Goal: Task Accomplishment & Management: Use online tool/utility

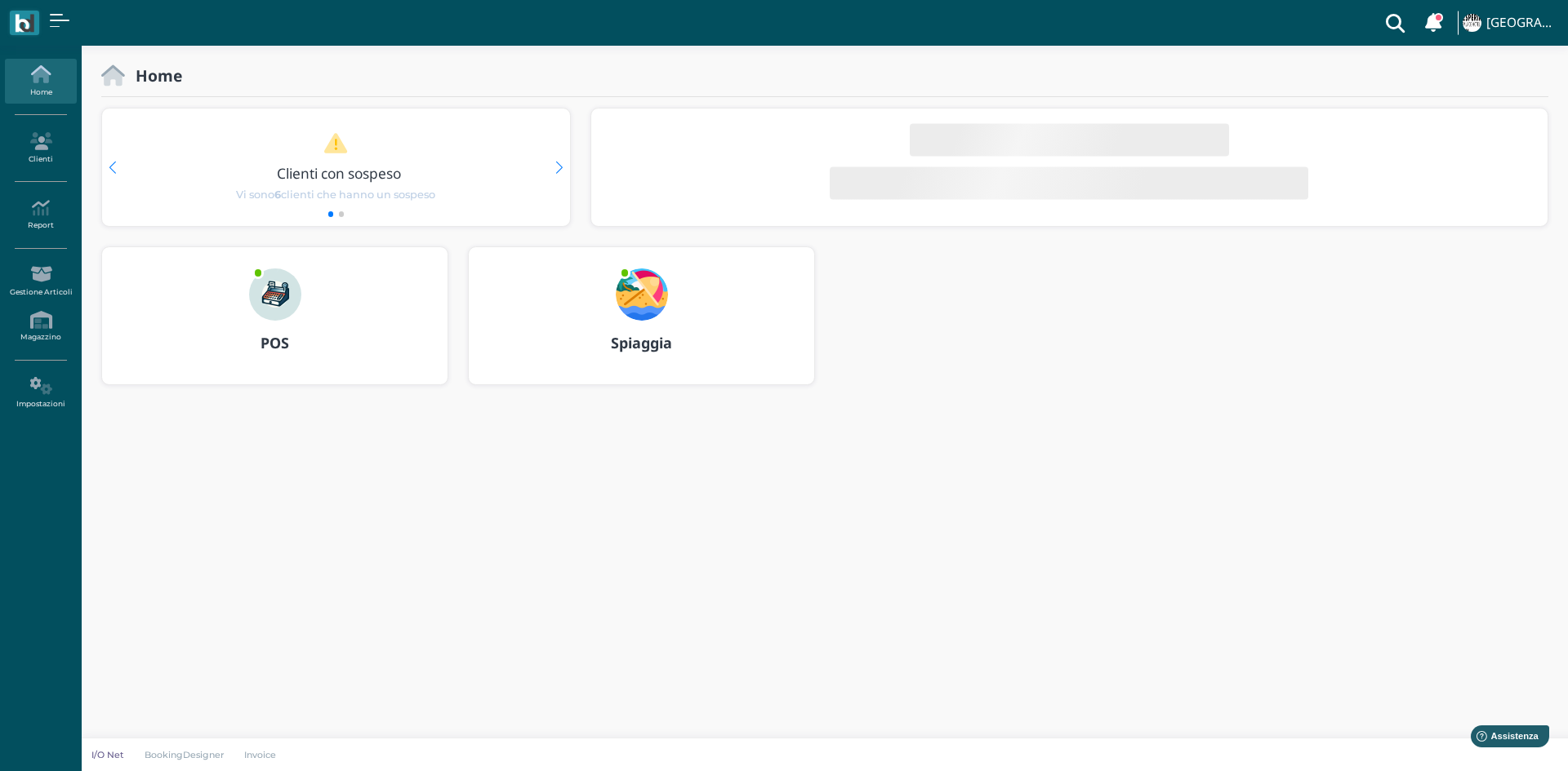
drag, startPoint x: 0, startPoint y: 0, endPoint x: 635, endPoint y: 291, distance: 698.5
click at [635, 291] on img at bounding box center [641, 294] width 52 height 52
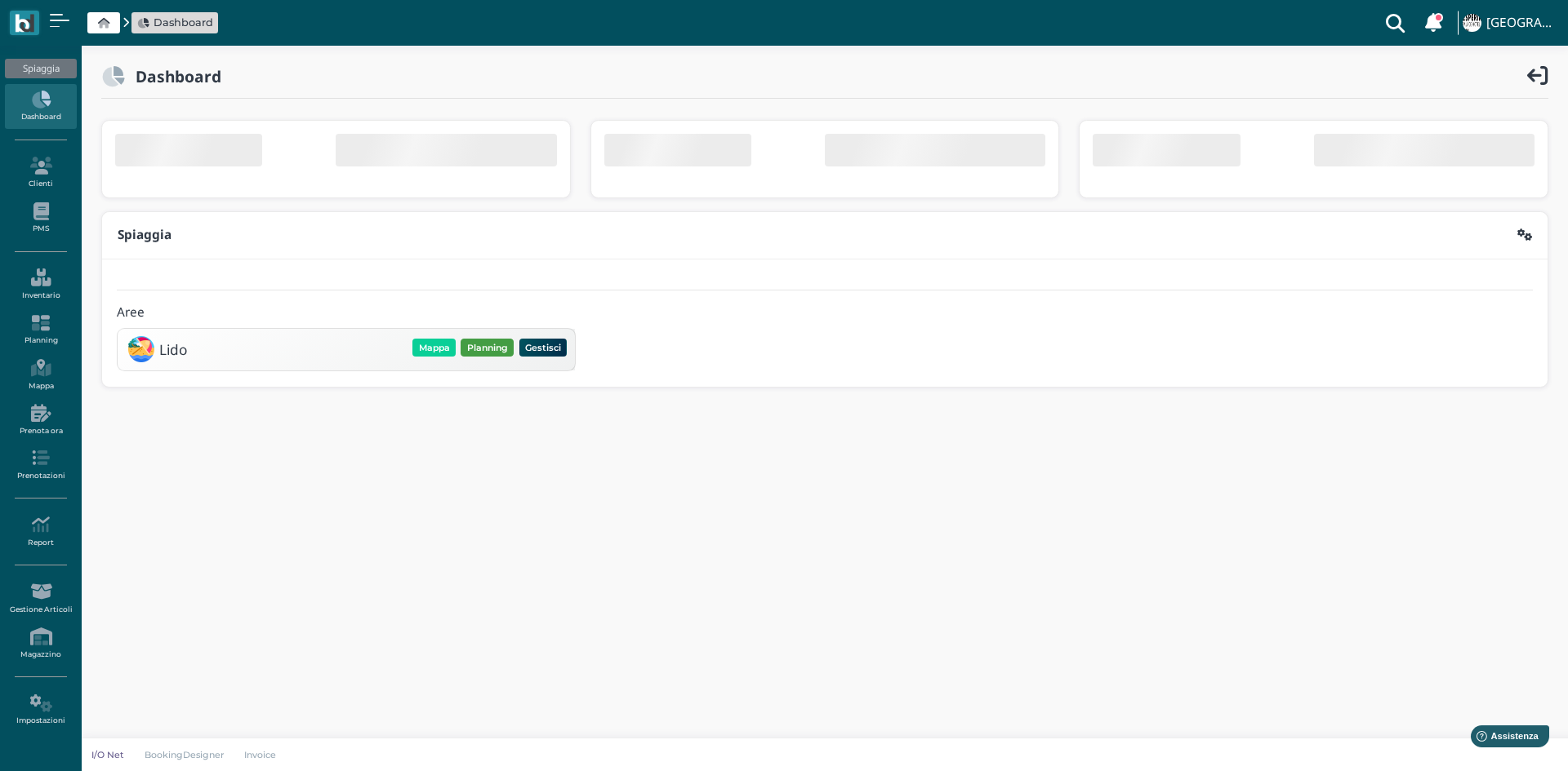
click at [478, 349] on button "Planning" at bounding box center [487, 347] width 53 height 18
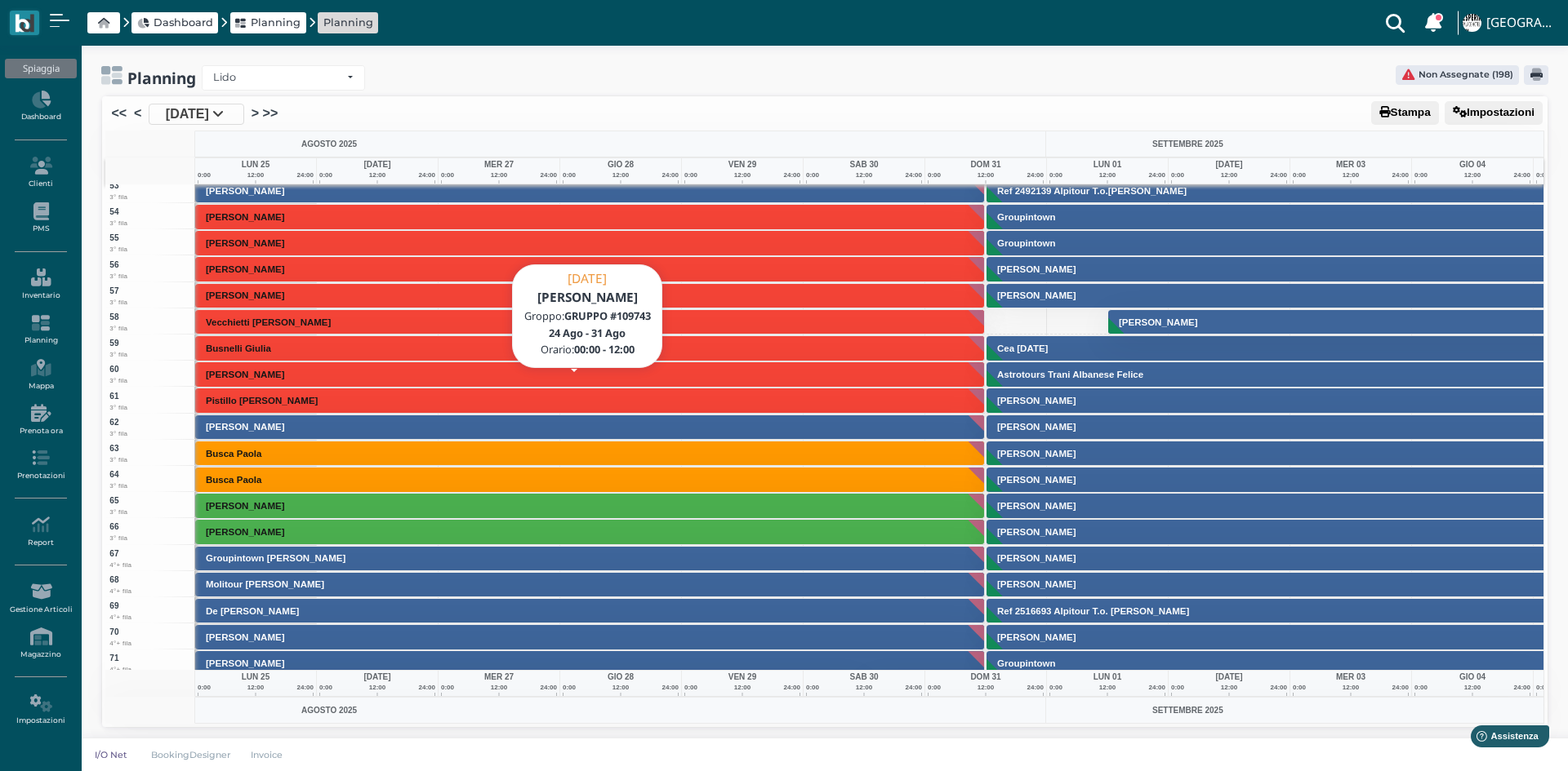
scroll to position [1270, 0]
